Goal: Information Seeking & Learning: Learn about a topic

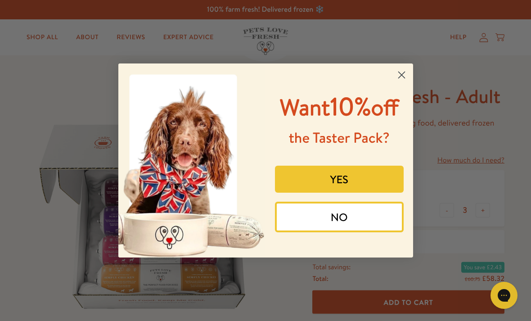
click at [402, 72] on circle "Close dialog" at bounding box center [401, 75] width 15 height 15
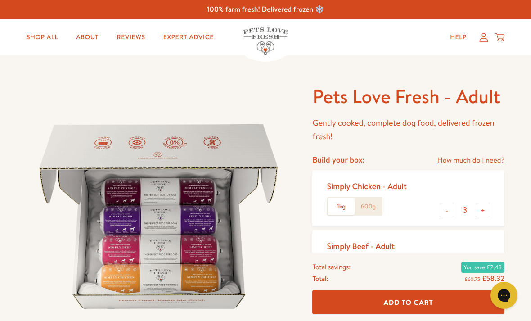
click at [131, 41] on link "Reviews" at bounding box center [130, 37] width 43 height 18
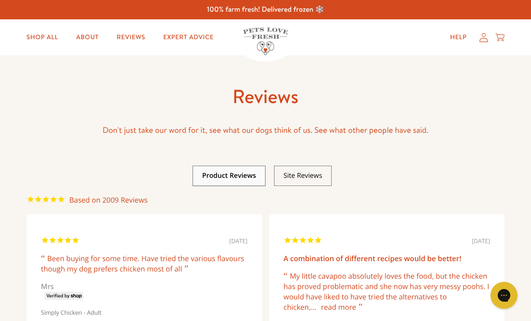
click at [51, 41] on link "Shop All" at bounding box center [42, 37] width 46 height 18
